Goal: Task Accomplishment & Management: Manage account settings

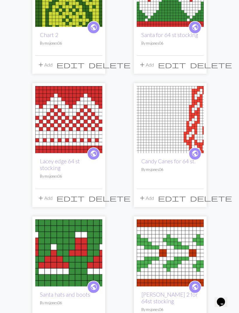
click at [69, 125] on img at bounding box center [68, 119] width 67 height 67
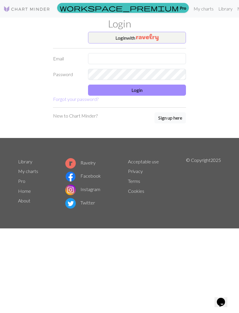
click at [150, 40] on img "button" at bounding box center [147, 37] width 22 height 7
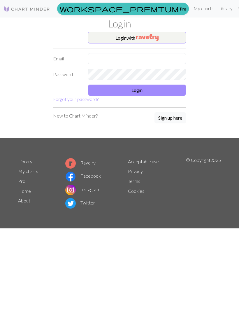
click at [158, 38] on img "button" at bounding box center [147, 37] width 22 height 7
click at [155, 34] on img "button" at bounding box center [147, 37] width 22 height 7
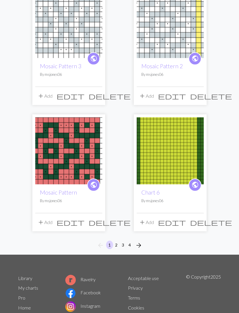
scroll to position [866, 0]
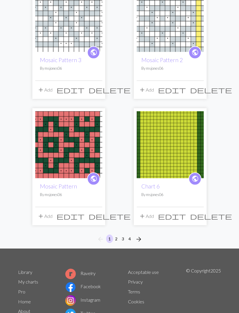
click at [140, 235] on span "arrow_forward" at bounding box center [138, 239] width 7 height 8
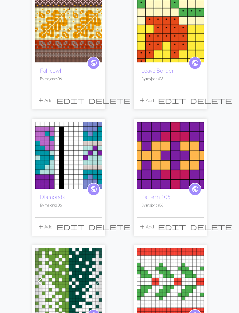
scroll to position [471, 0]
